Goal: Use online tool/utility: Utilize a website feature to perform a specific function

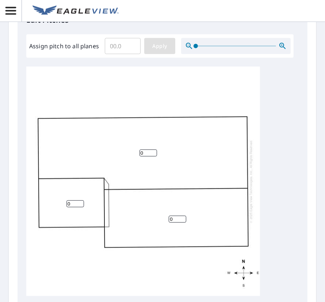
scroll to position [255, 0]
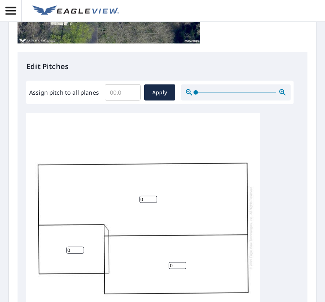
click at [121, 93] on input "Assign pitch to all planes" at bounding box center [123, 92] width 36 height 20
type input "5"
click at [158, 92] on span "Apply" at bounding box center [159, 92] width 19 height 9
type input "5"
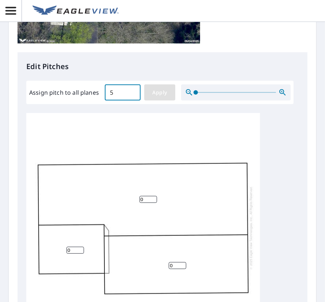
type input "5"
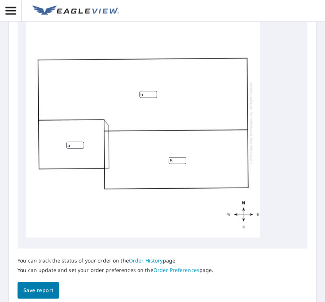
scroll to position [398, 0]
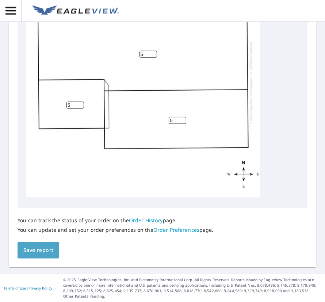
click at [37, 252] on span "Save report" at bounding box center [38, 250] width 30 height 9
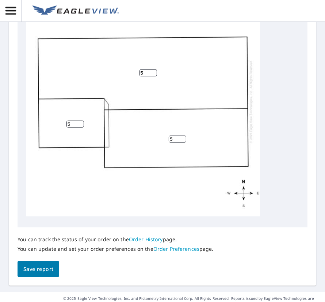
scroll to position [425, 0]
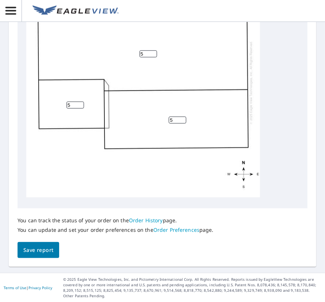
click at [36, 248] on span "Save report" at bounding box center [38, 250] width 30 height 9
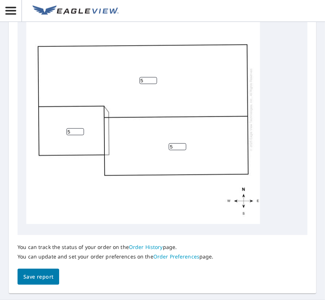
scroll to position [425, 0]
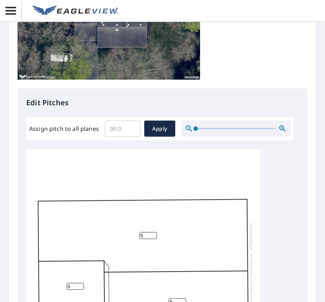
scroll to position [7, 0]
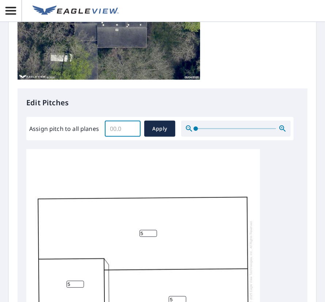
click at [132, 121] on input "Assign pitch to all planes" at bounding box center [123, 128] width 36 height 20
type input "5"
click at [168, 130] on span "Apply" at bounding box center [159, 128] width 19 height 9
click at [157, 126] on span "Apply" at bounding box center [159, 128] width 19 height 9
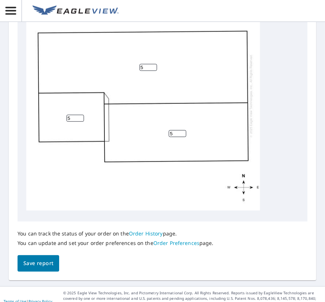
scroll to position [398, 0]
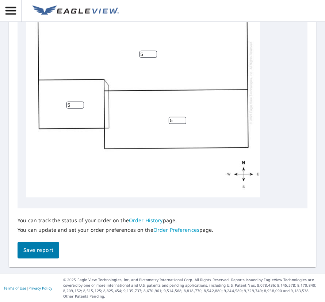
click at [35, 250] on span "Save report" at bounding box center [38, 250] width 30 height 9
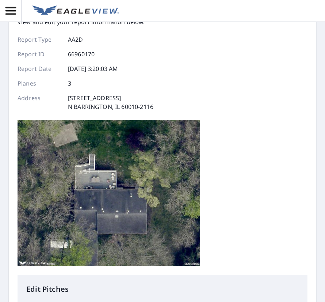
scroll to position [0, 0]
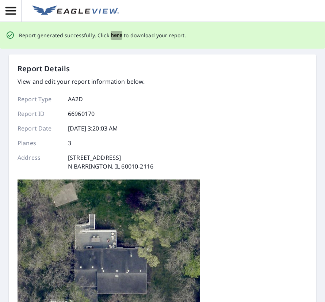
click at [113, 35] on span "here" at bounding box center [117, 35] width 12 height 9
